Goal: Task Accomplishment & Management: Use online tool/utility

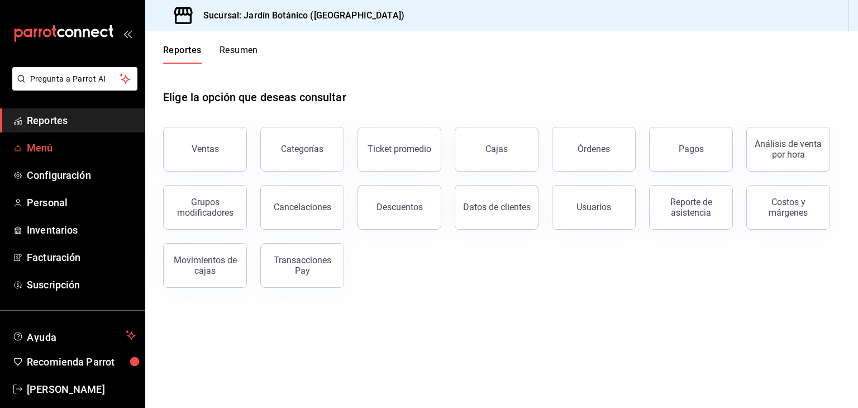
click at [51, 141] on span "Menú" at bounding box center [81, 147] width 109 height 15
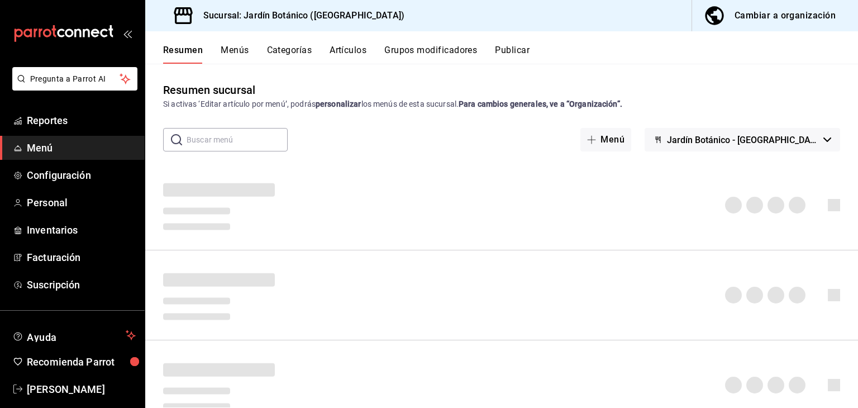
click at [744, 11] on div "Cambiar a organización" at bounding box center [785, 16] width 101 height 16
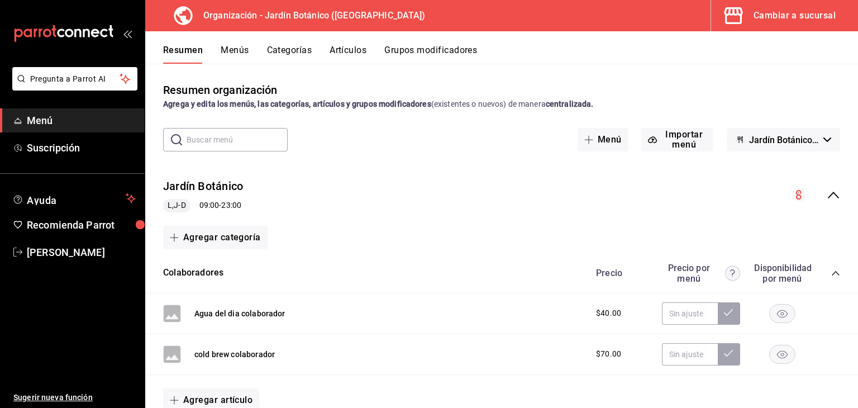
click at [357, 53] on button "Artículos" at bounding box center [348, 54] width 37 height 19
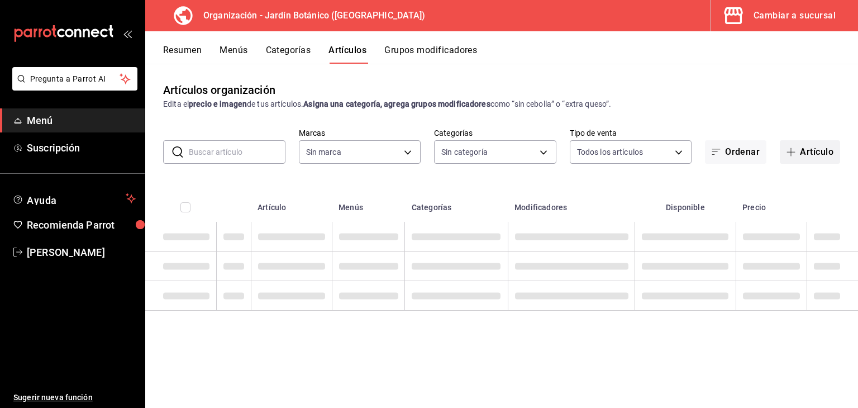
click at [814, 156] on button "Artículo" at bounding box center [810, 151] width 60 height 23
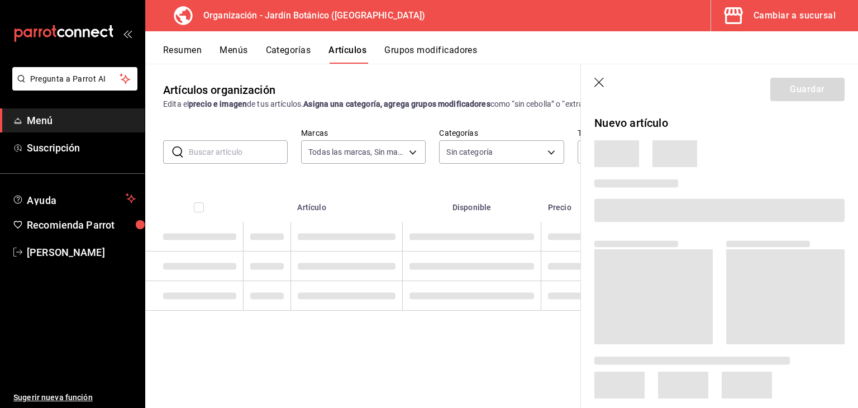
type input "6d1b2986-5c25-4092-89b6-089a59526a2d"
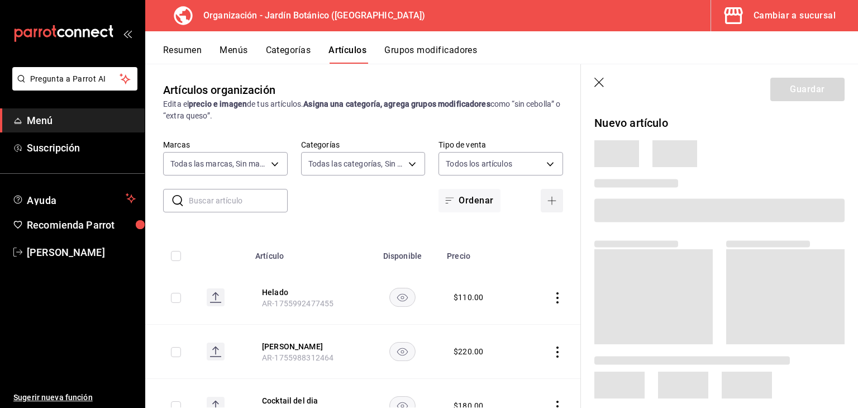
type input "8321d78d-ca8a-4614-a04c-f53c811f7722,4b96edc6-7cc0-4c56-ac22-35b78c4b3f72,ff85e…"
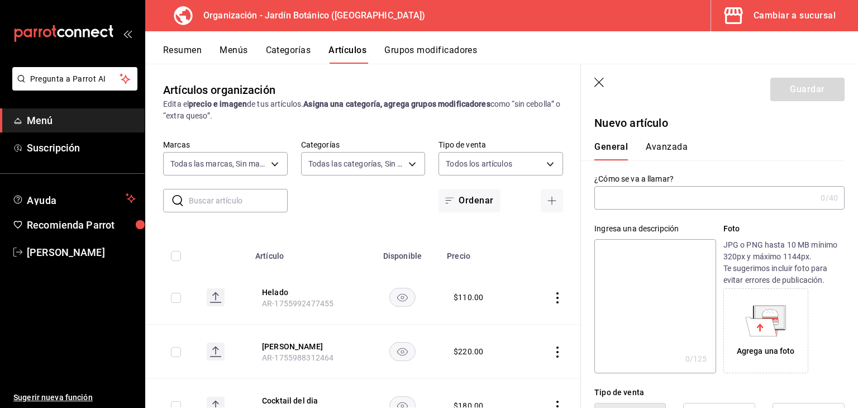
type input "AR-1756081785828"
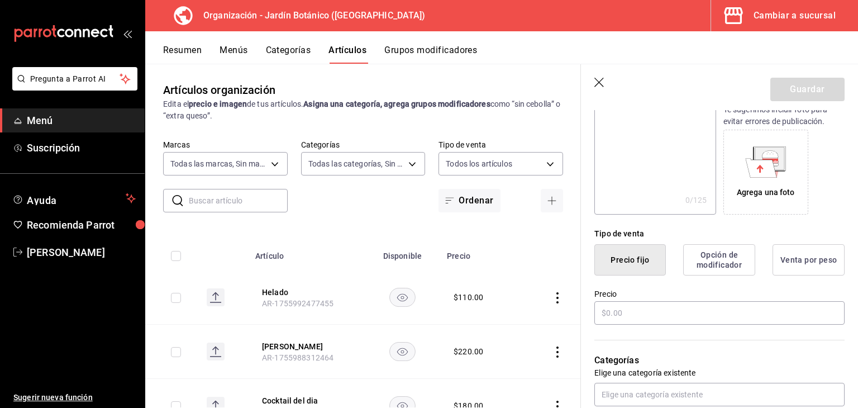
scroll to position [224, 0]
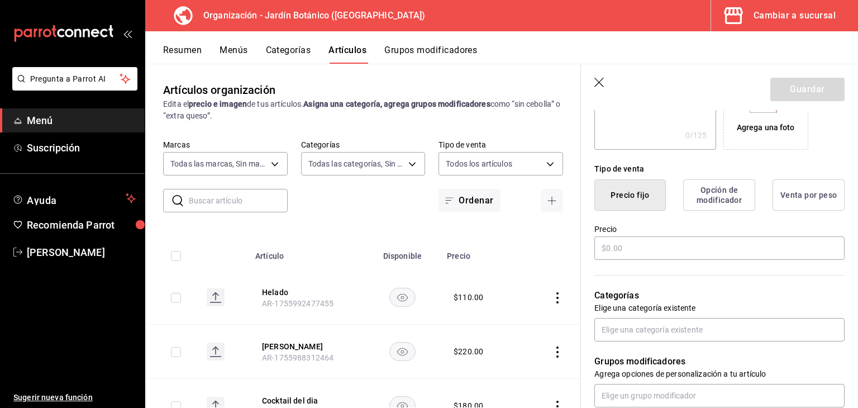
type input "Tiradito de jurel"
click at [645, 180] on button "Precio fijo" at bounding box center [631, 194] width 72 height 31
click at [633, 246] on input "text" at bounding box center [720, 247] width 250 height 23
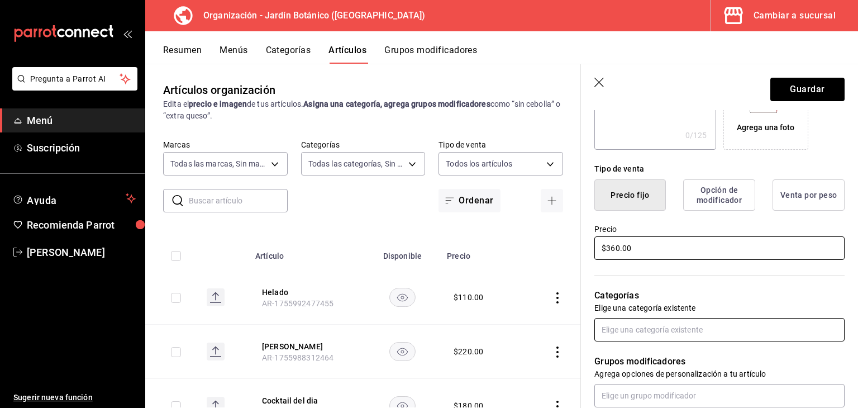
type input "$360.00"
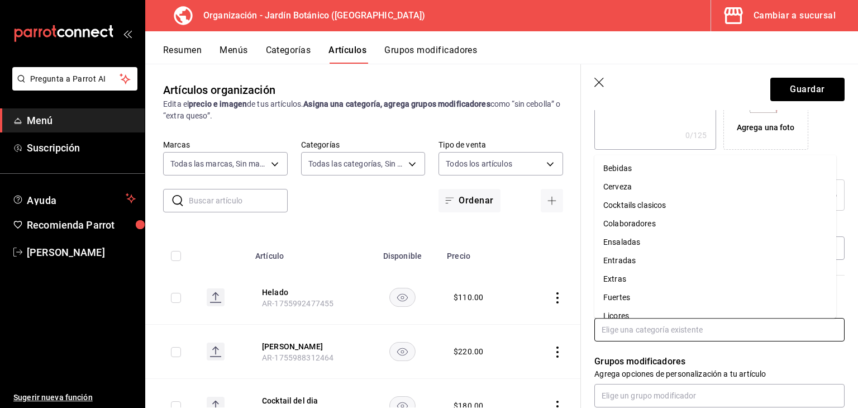
click at [636, 333] on input "text" at bounding box center [720, 329] width 250 height 23
click at [619, 297] on li "Fuertes" at bounding box center [716, 297] width 242 height 18
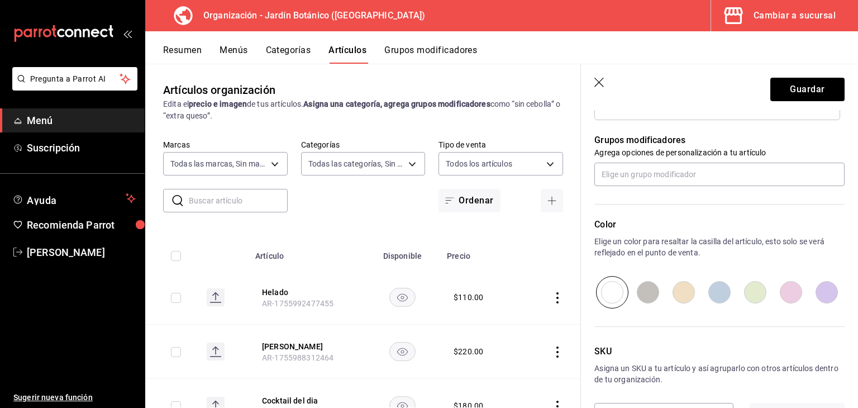
scroll to position [522, 0]
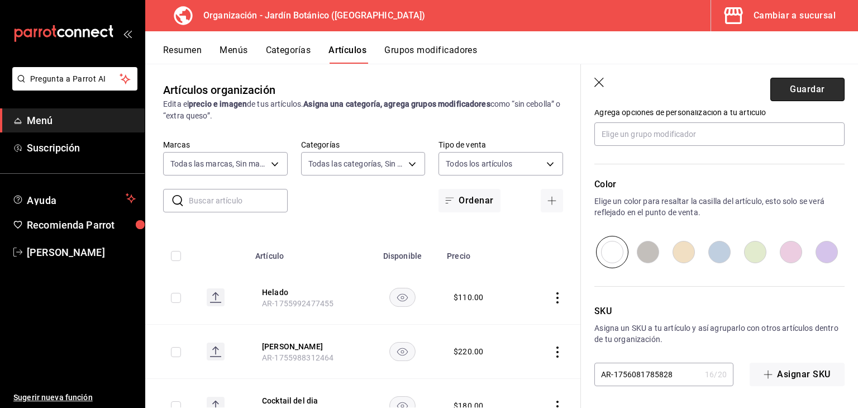
click at [776, 97] on button "Guardar" at bounding box center [808, 89] width 74 height 23
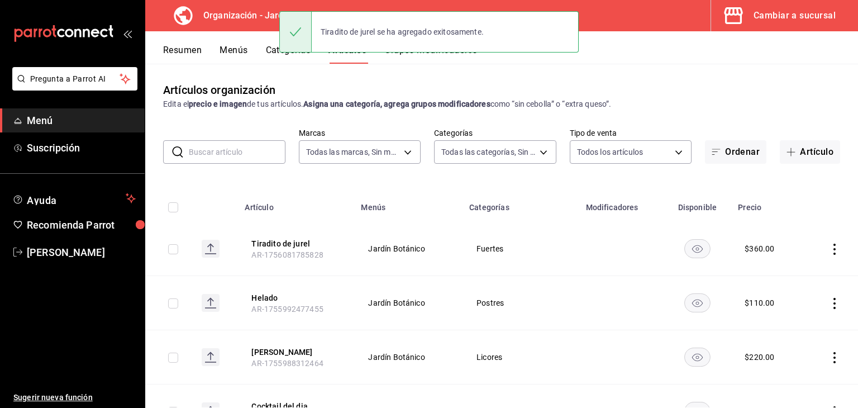
click at [232, 55] on button "Menús" at bounding box center [234, 54] width 28 height 19
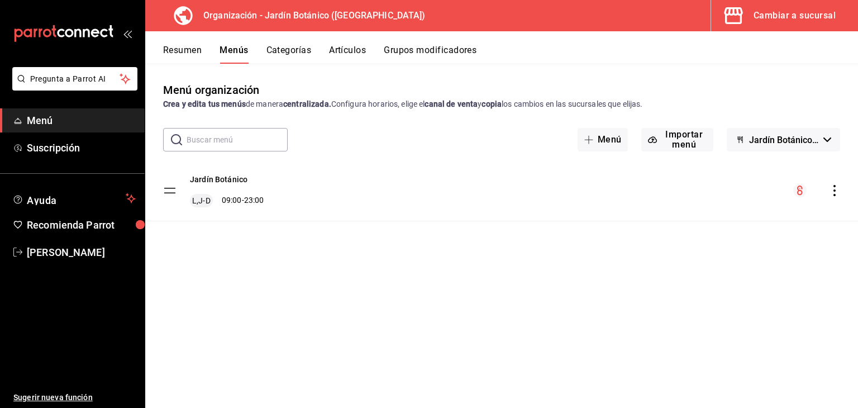
click at [835, 191] on icon "actions" at bounding box center [835, 190] width 2 height 11
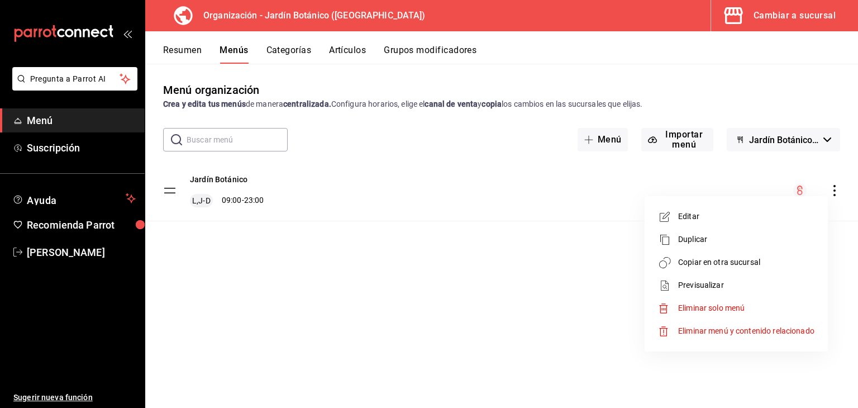
click at [729, 266] on span "Copiar en otra sucursal" at bounding box center [746, 262] width 136 height 12
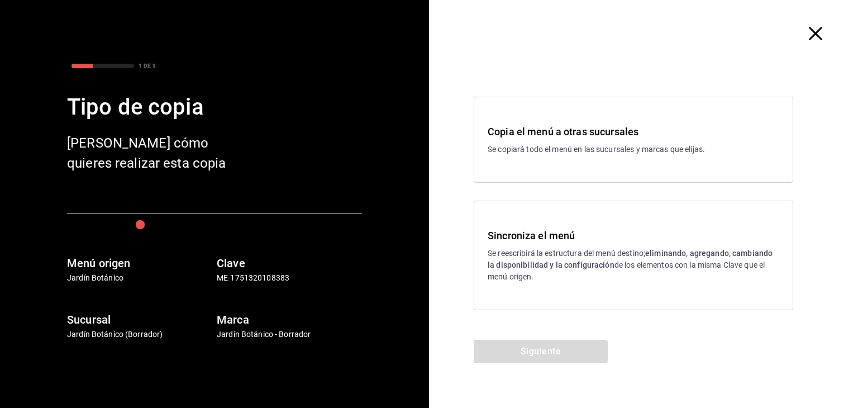
click at [660, 264] on p "Se reescribirá la estructura del menú destino; eliminando, agregando, cambiando…" at bounding box center [634, 265] width 292 height 35
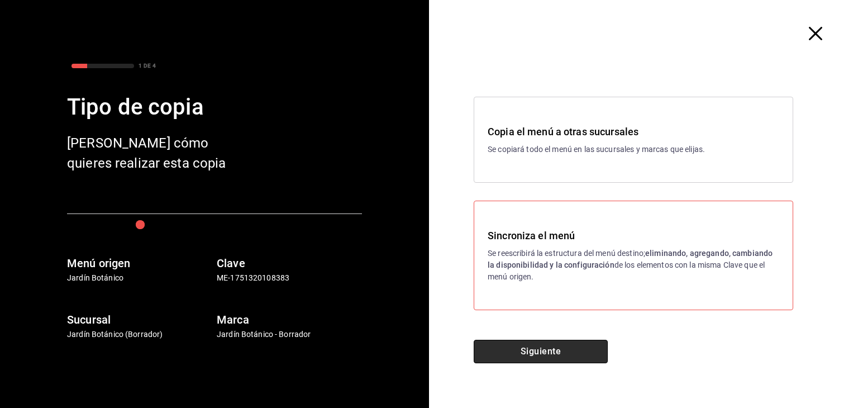
click at [519, 353] on button "Siguiente" at bounding box center [541, 351] width 134 height 23
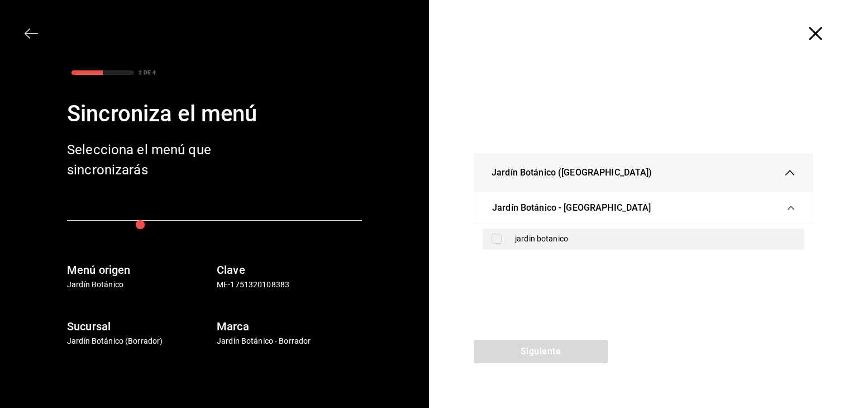
click at [497, 239] on input "checkbox" at bounding box center [497, 239] width 10 height 10
checkbox input "true"
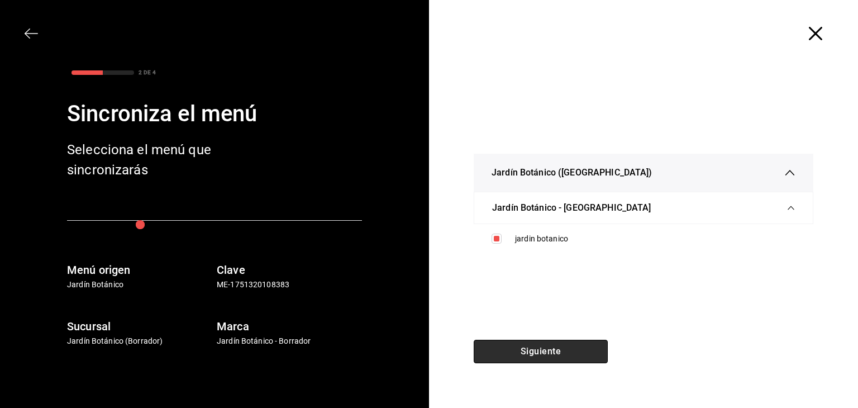
click at [523, 340] on button "Siguiente" at bounding box center [541, 351] width 134 height 23
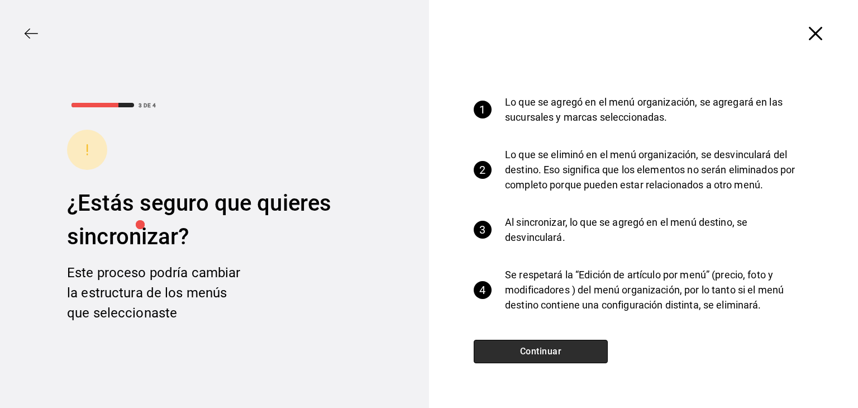
click at [527, 347] on button "Continuar" at bounding box center [541, 351] width 134 height 23
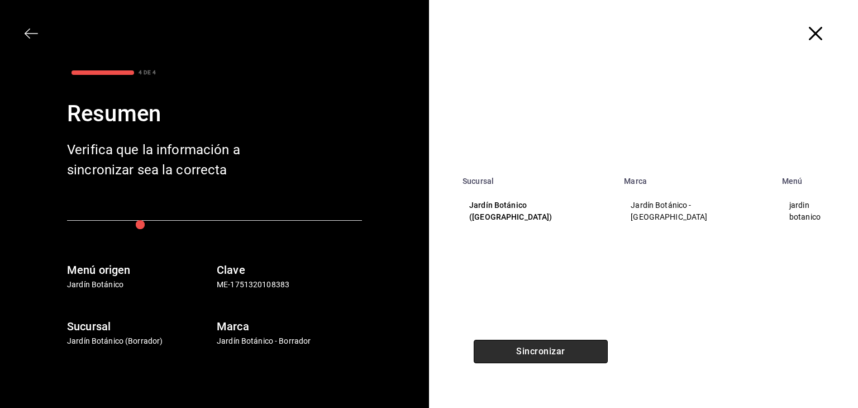
click at [527, 347] on button "Sincronizar" at bounding box center [541, 351] width 134 height 23
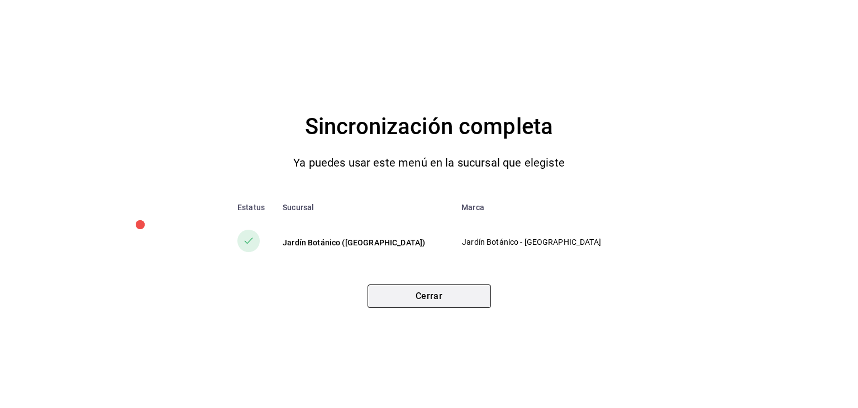
click at [460, 296] on button "Cerrar" at bounding box center [429, 295] width 123 height 23
